Goal: Find specific page/section: Find specific page/section

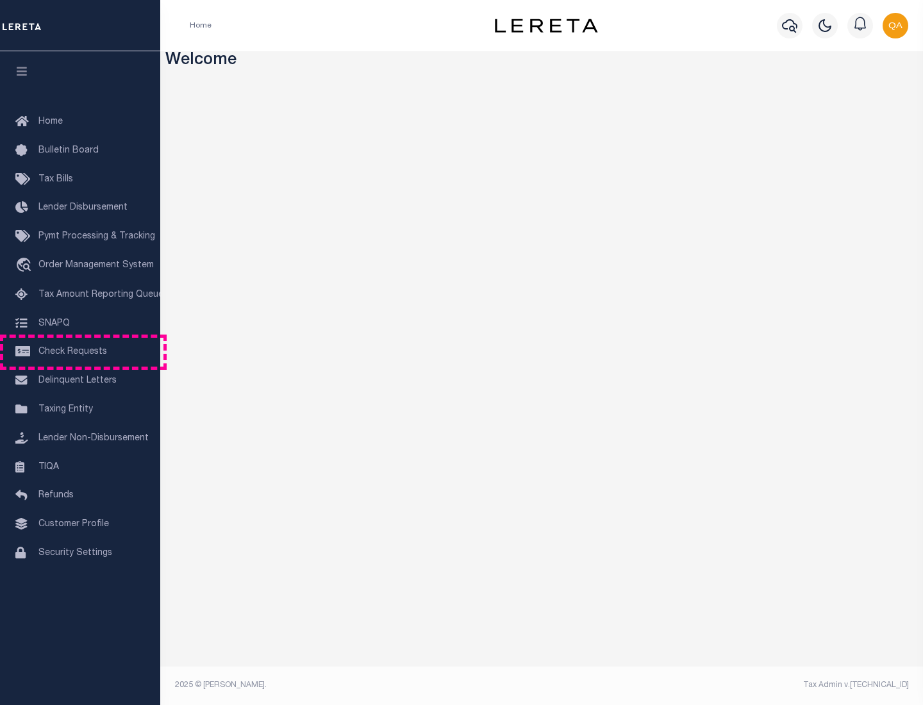
click at [80, 352] on span "Check Requests" at bounding box center [72, 352] width 69 height 9
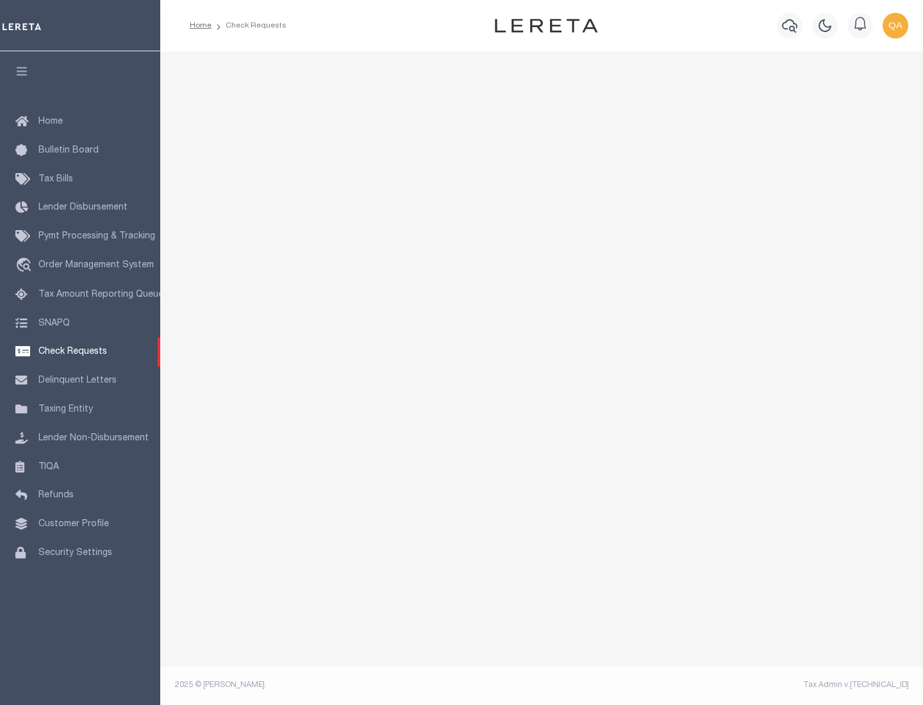
select select "50"
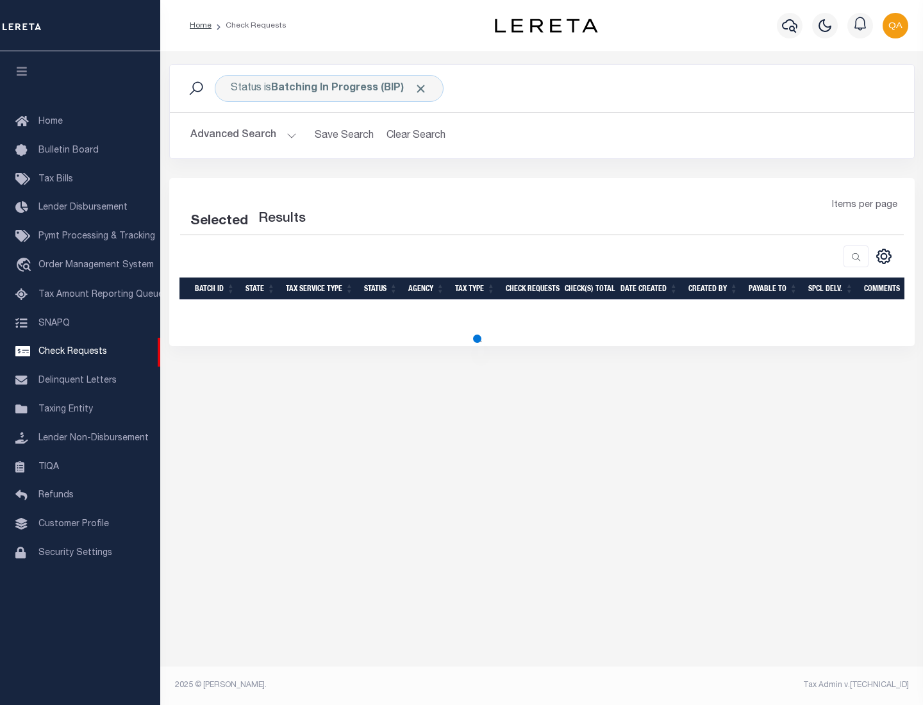
select select "50"
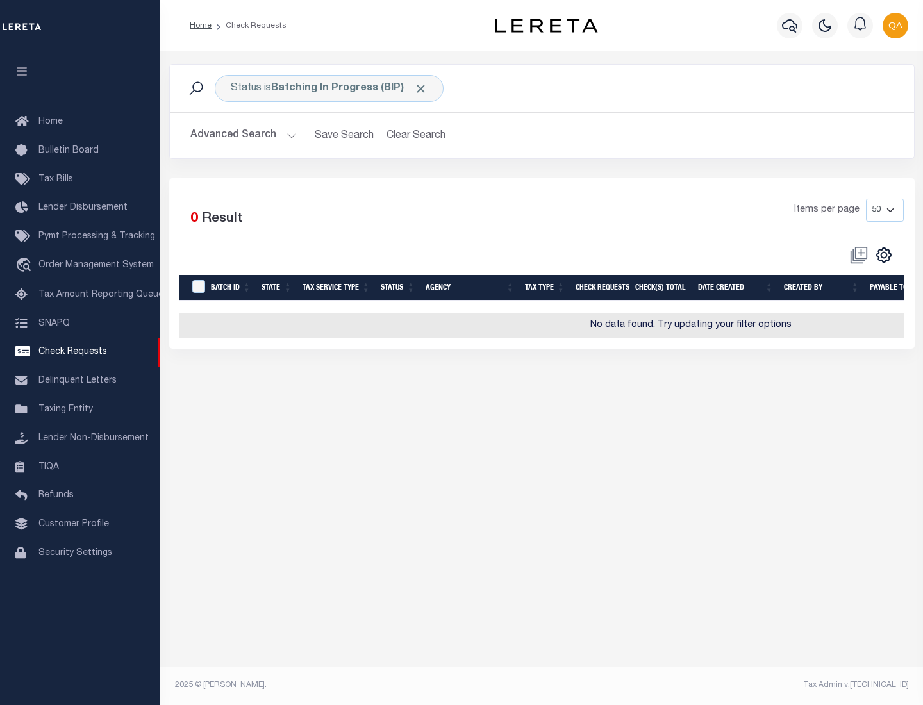
click at [421, 88] on span "Click to Remove" at bounding box center [420, 88] width 13 height 13
